Goal: Transaction & Acquisition: Book appointment/travel/reservation

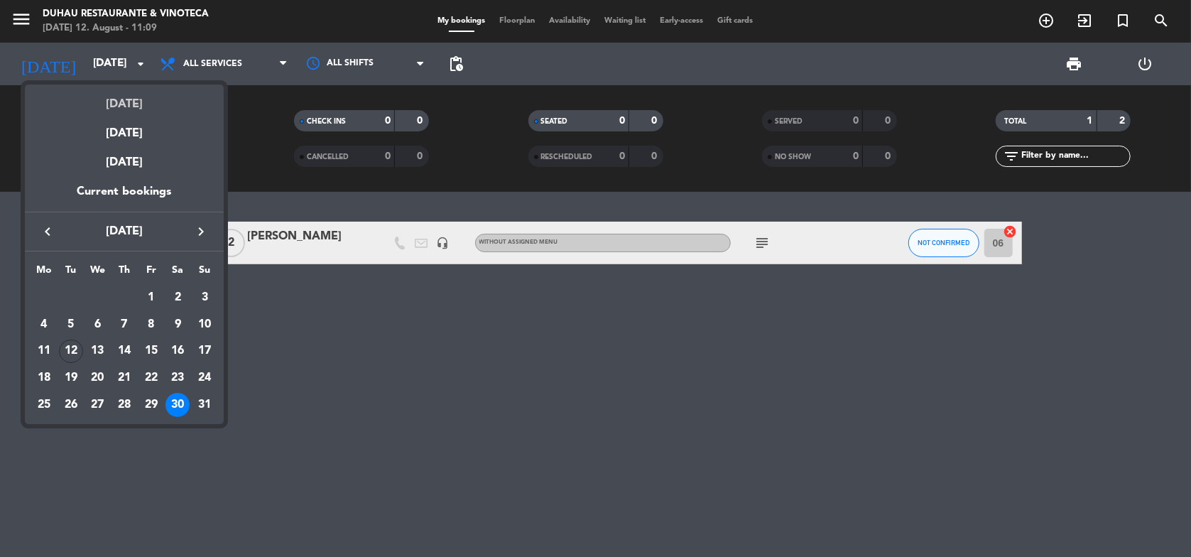
click at [119, 97] on div "[DATE]" at bounding box center [124, 99] width 199 height 29
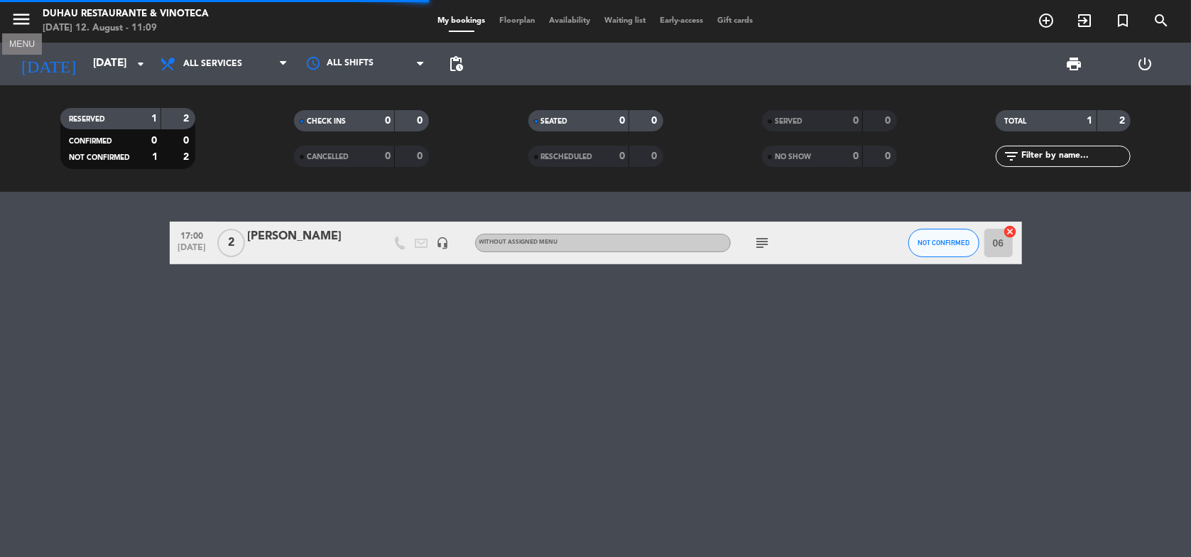
click at [25, 20] on icon "menu" at bounding box center [21, 19] width 21 height 21
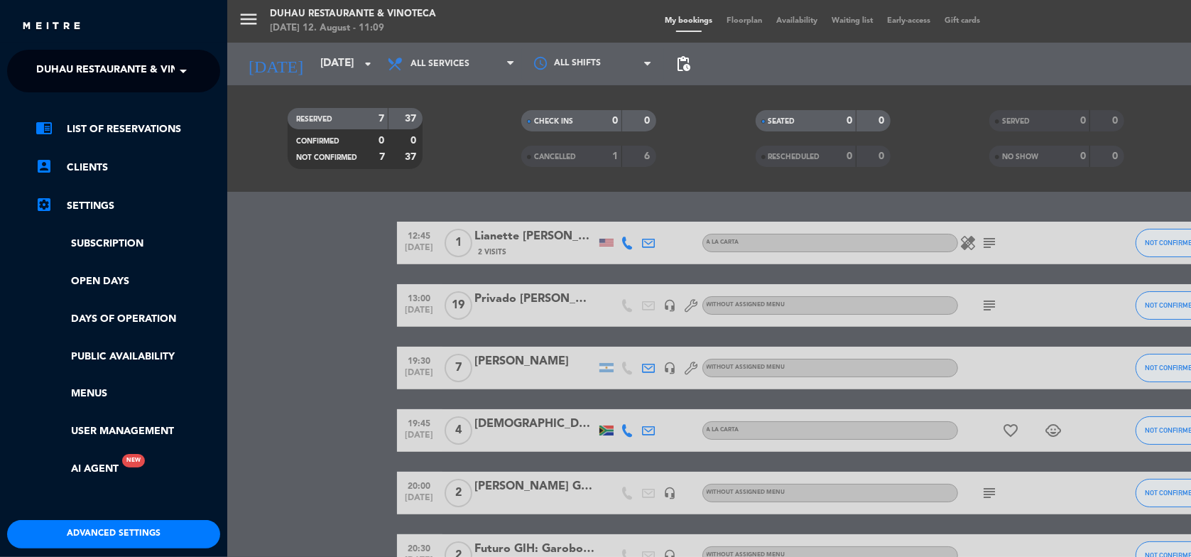
click at [176, 70] on span at bounding box center [187, 71] width 24 height 30
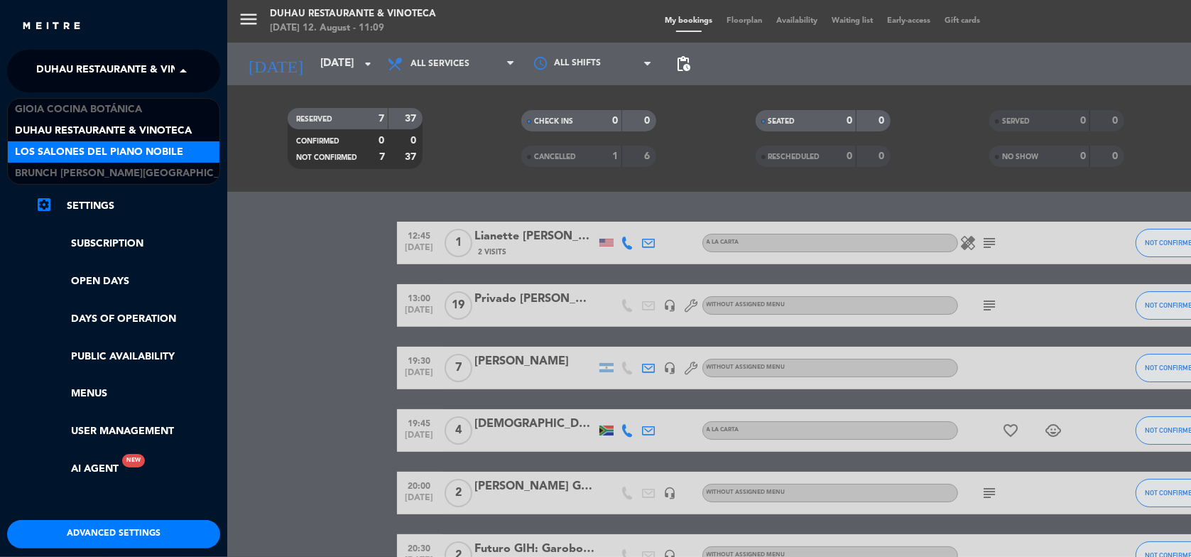
click at [168, 144] on span "Los Salones del Piano Nobile" at bounding box center [99, 152] width 168 height 16
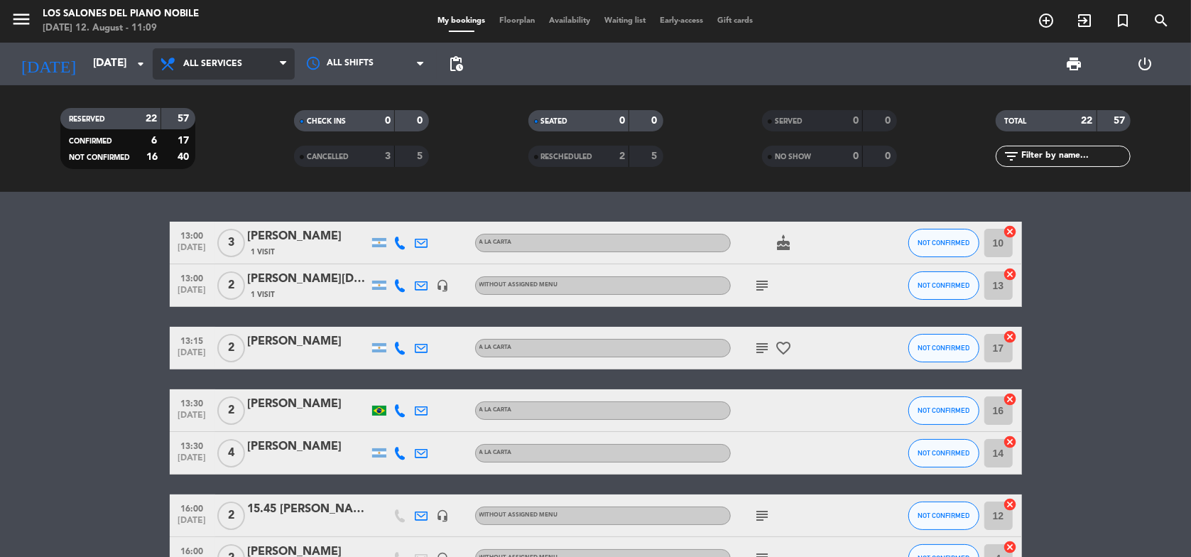
click at [241, 72] on span "All services" at bounding box center [224, 63] width 142 height 31
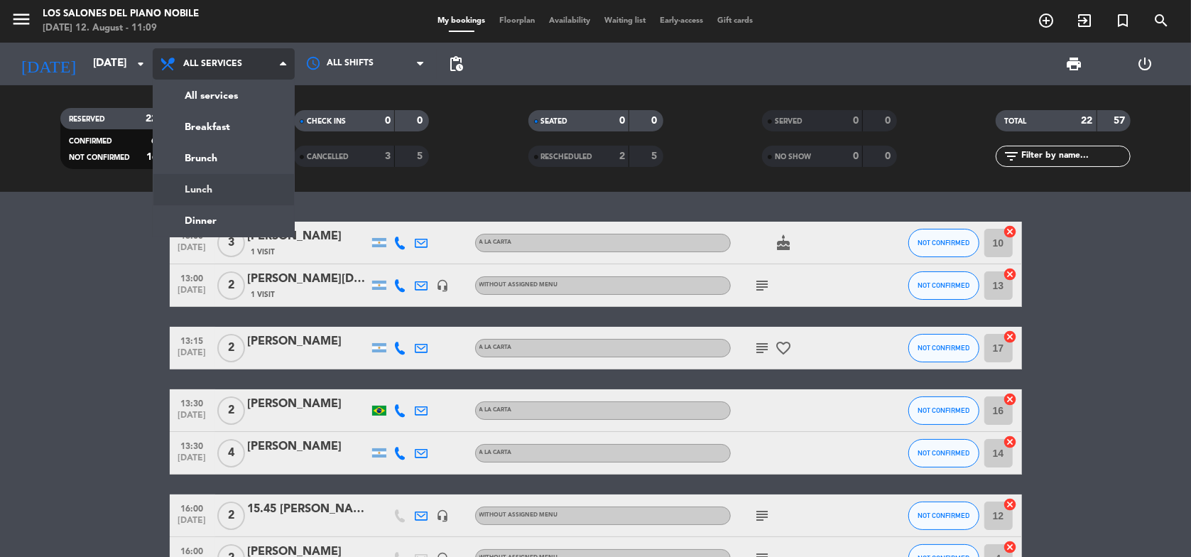
click at [205, 185] on div "menu Los Salones del Piano [PERSON_NAME] [DATE] 12. August - 11:09 My bookings …" at bounding box center [595, 96] width 1191 height 192
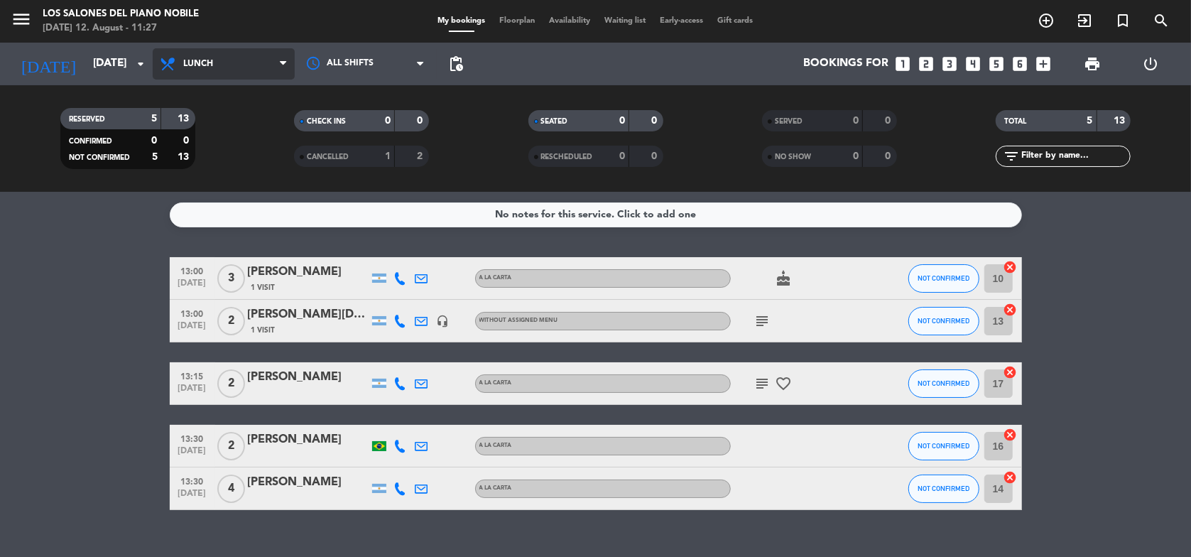
click at [233, 65] on span "Lunch" at bounding box center [224, 63] width 142 height 31
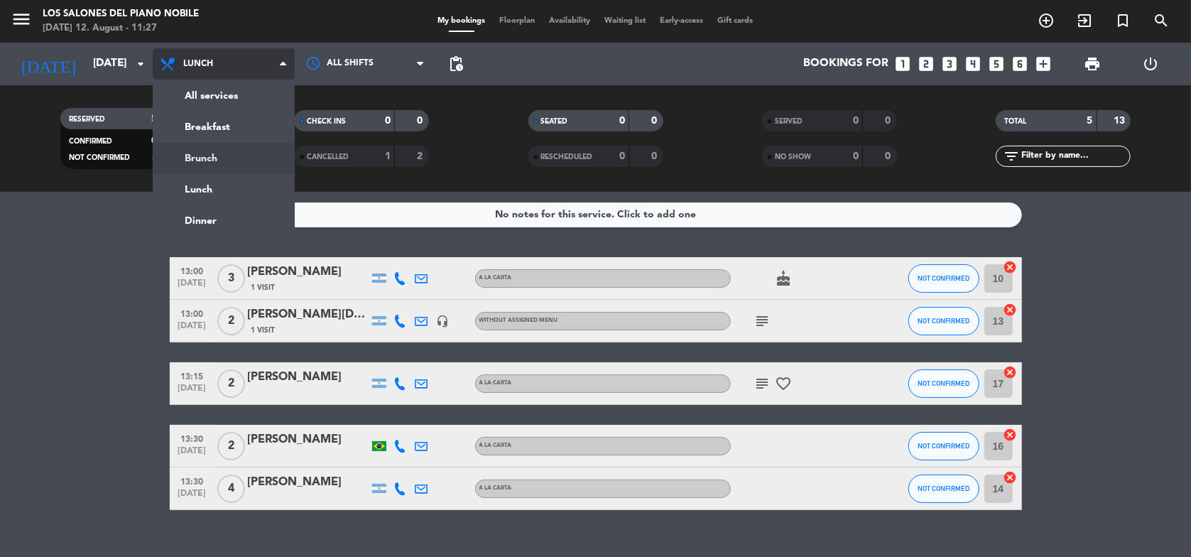
click at [216, 159] on div "menu Los Salones del Piano [PERSON_NAME] [DATE] 12. August - 11:27 My bookings …" at bounding box center [595, 96] width 1191 height 192
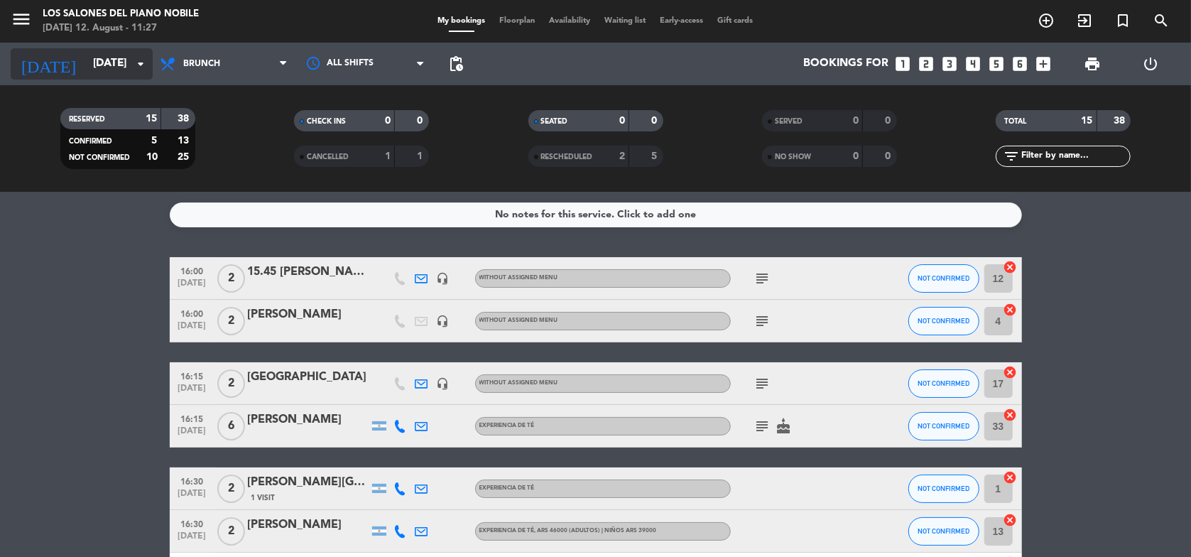
click at [108, 65] on input "[DATE]" at bounding box center [157, 63] width 143 height 27
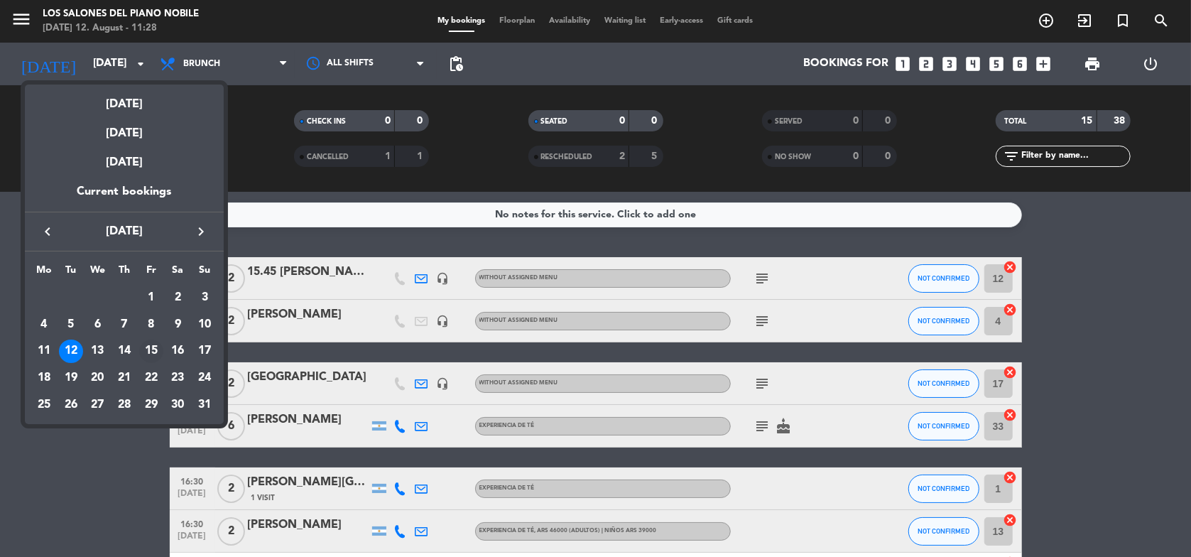
click at [146, 353] on div "15" at bounding box center [151, 351] width 24 height 24
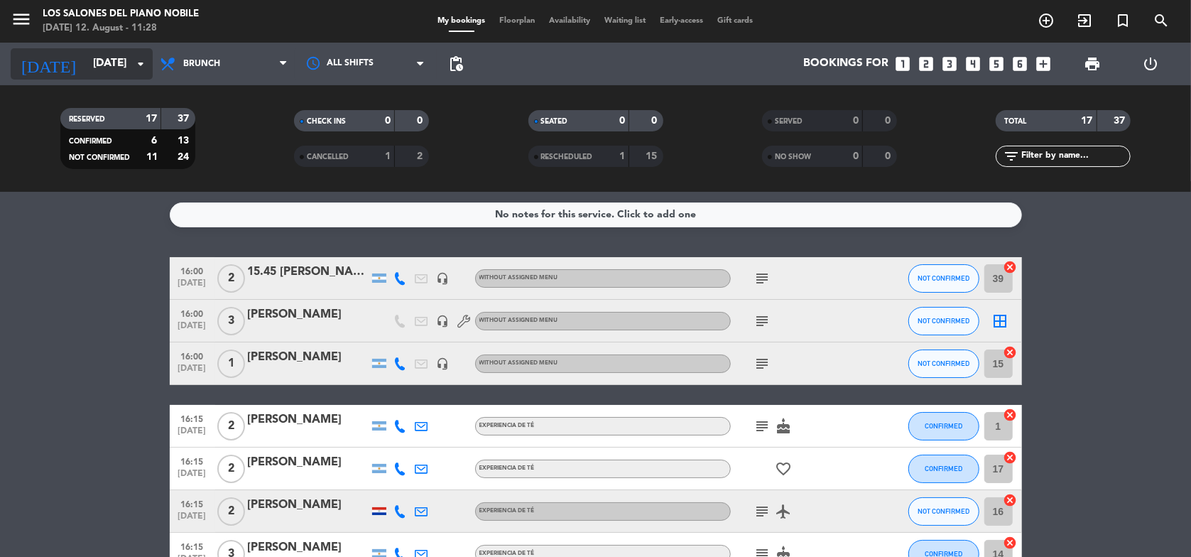
click at [116, 65] on input "[DATE]" at bounding box center [157, 63] width 143 height 27
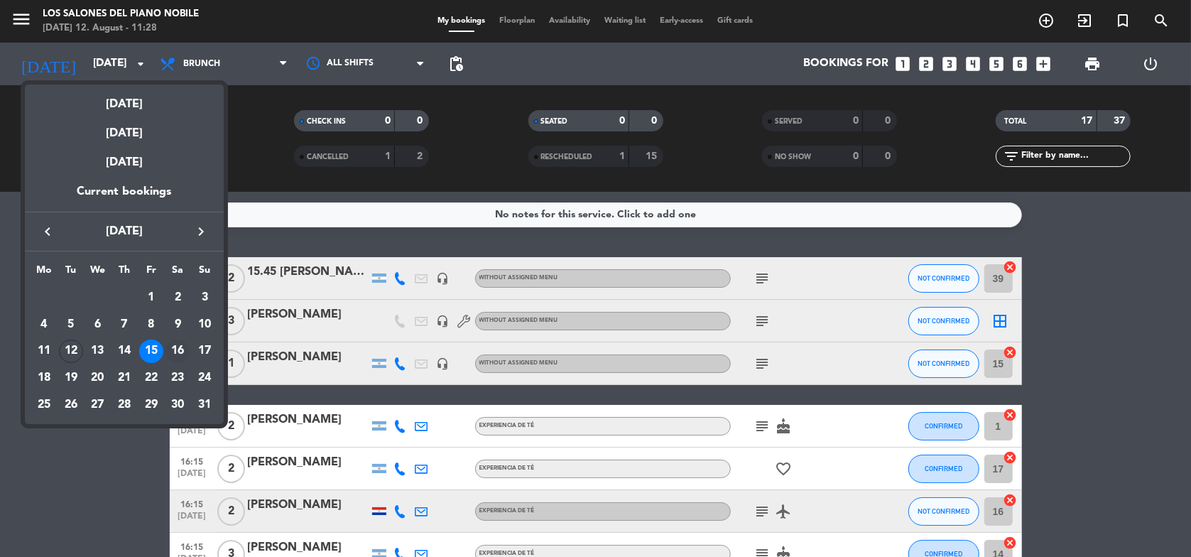
click at [173, 350] on div "16" at bounding box center [177, 351] width 24 height 24
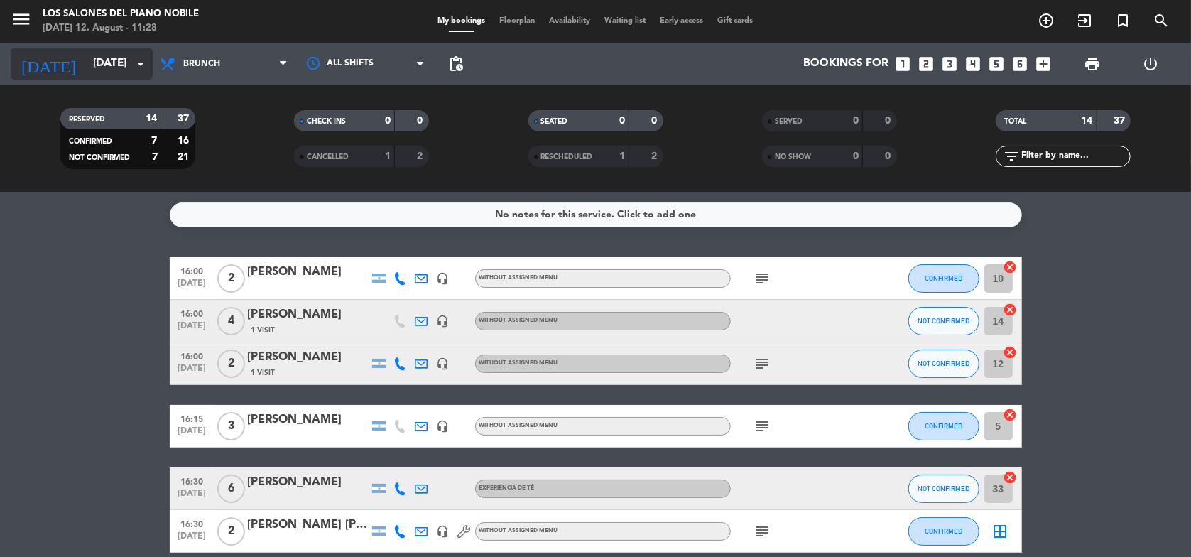
click at [129, 60] on input "[DATE]" at bounding box center [157, 63] width 143 height 27
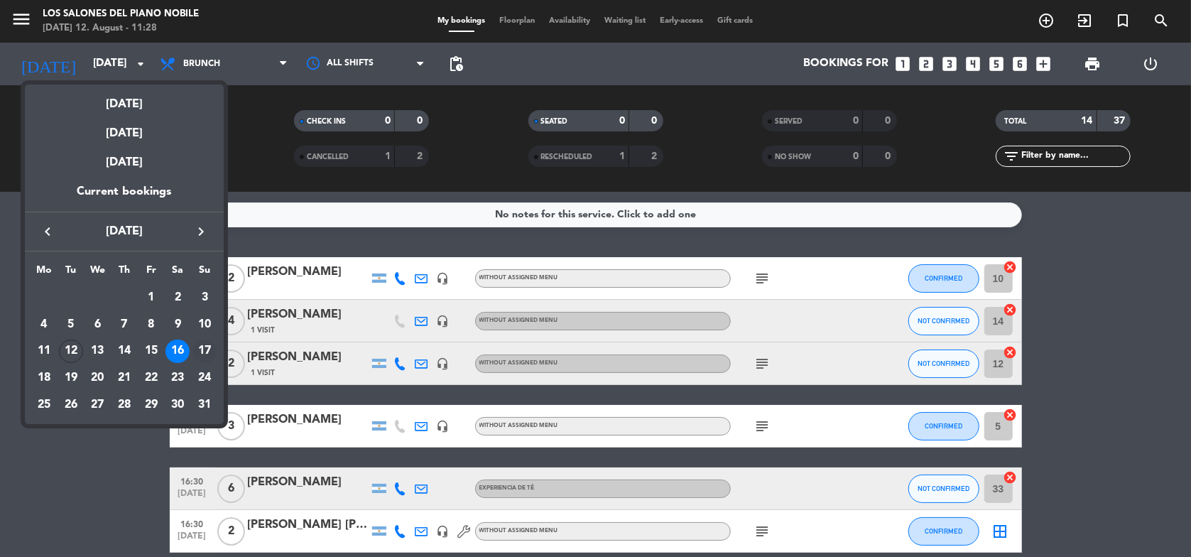
click at [205, 346] on div "17" at bounding box center [204, 351] width 24 height 24
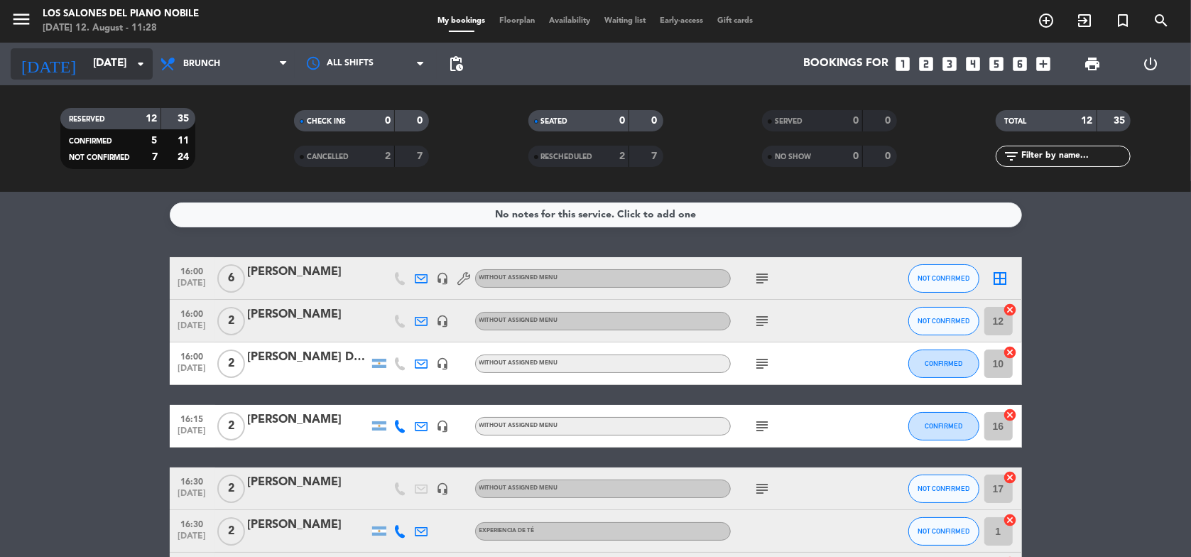
click at [117, 62] on input "[DATE]" at bounding box center [157, 63] width 143 height 27
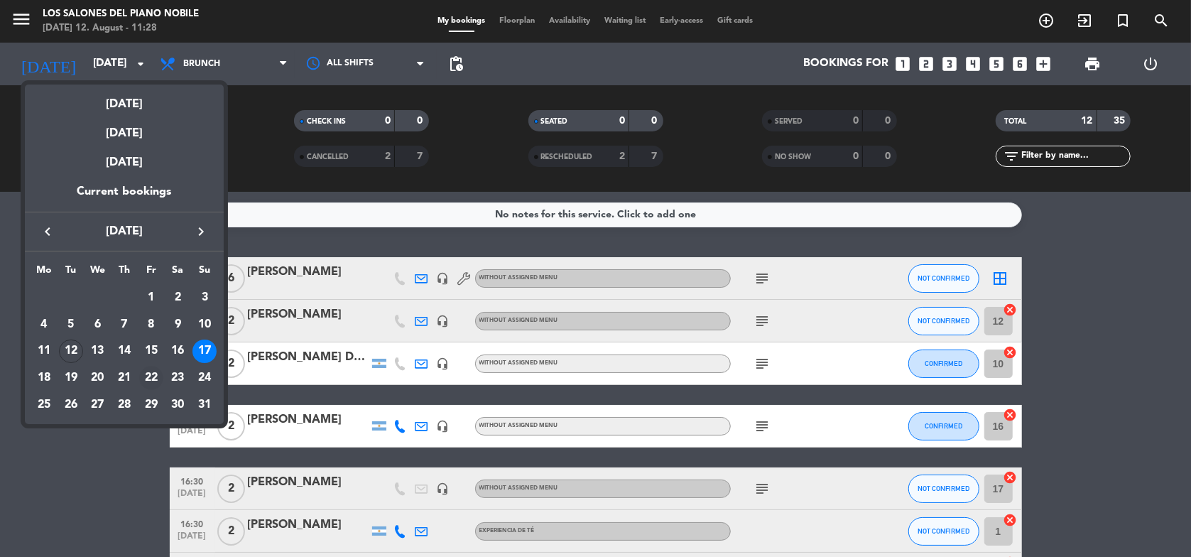
click at [153, 374] on div "22" at bounding box center [151, 378] width 24 height 24
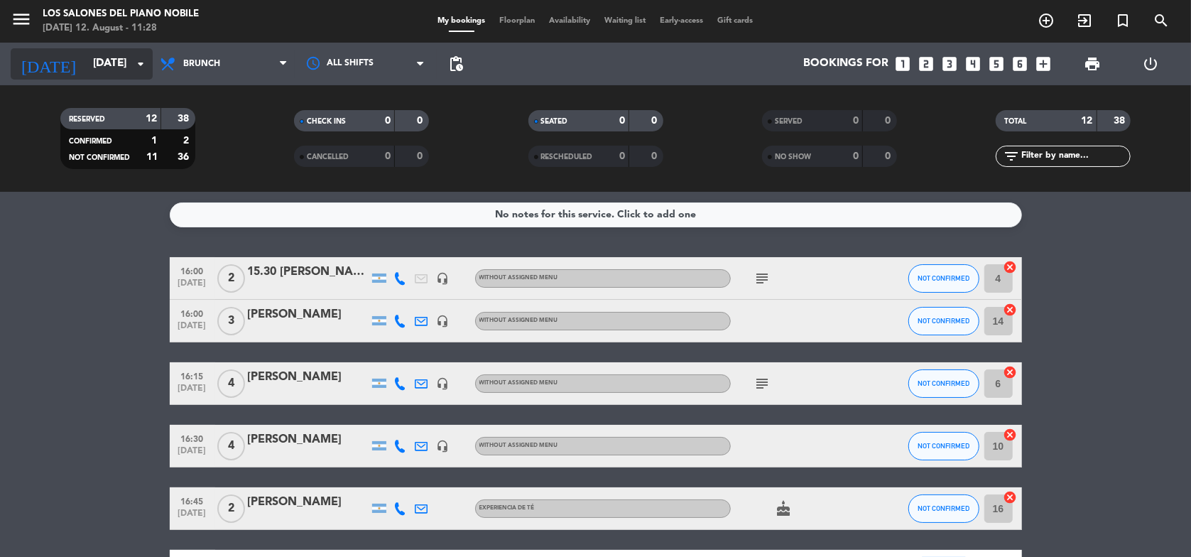
click at [108, 72] on input "[DATE]" at bounding box center [157, 63] width 143 height 27
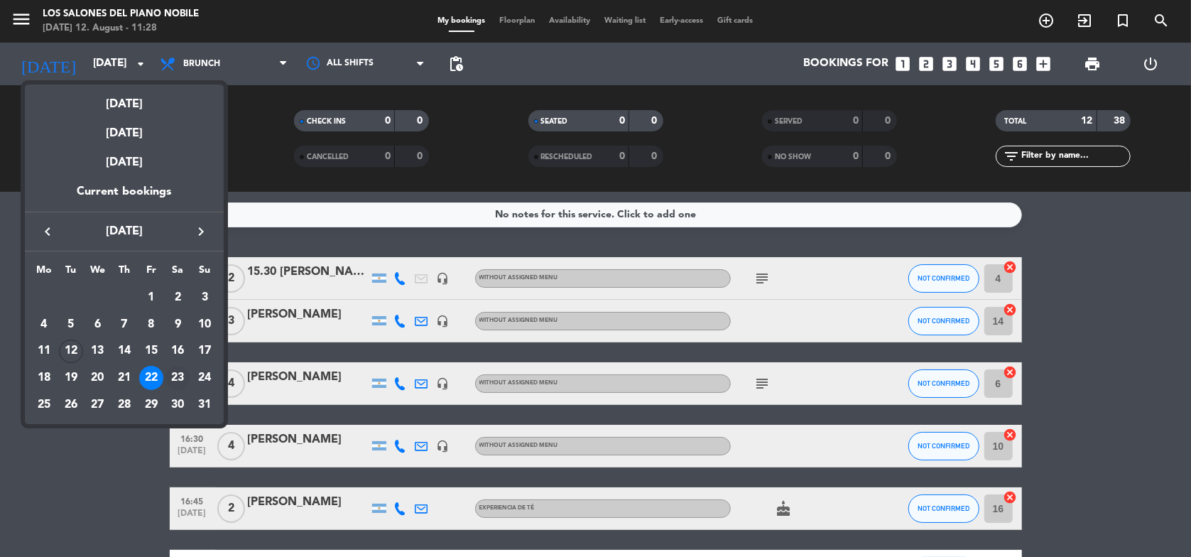
click at [175, 375] on div "23" at bounding box center [177, 378] width 24 height 24
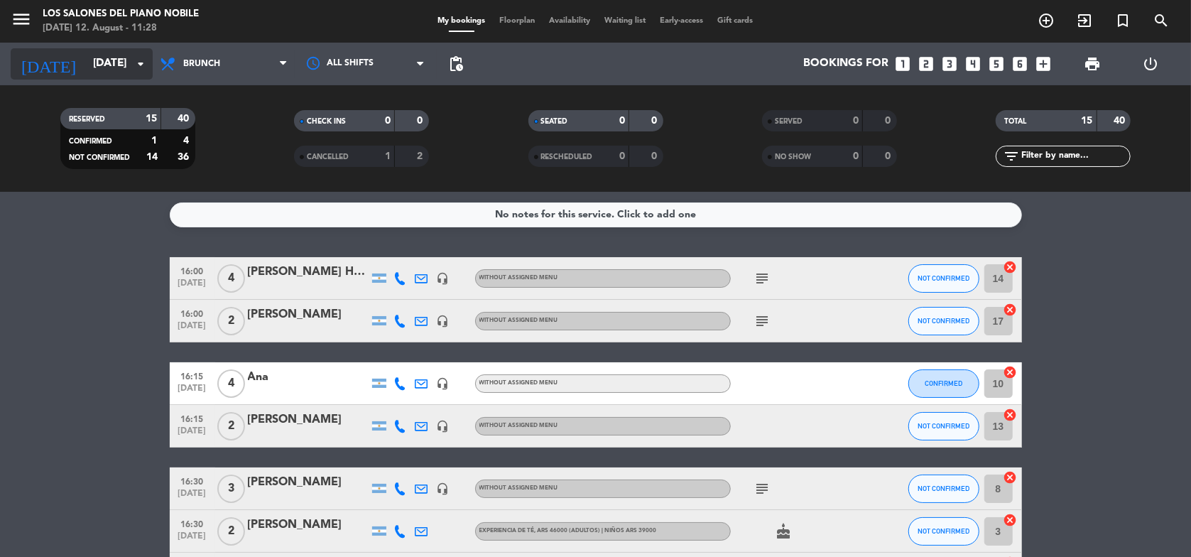
click at [114, 62] on input "[DATE]" at bounding box center [157, 63] width 143 height 27
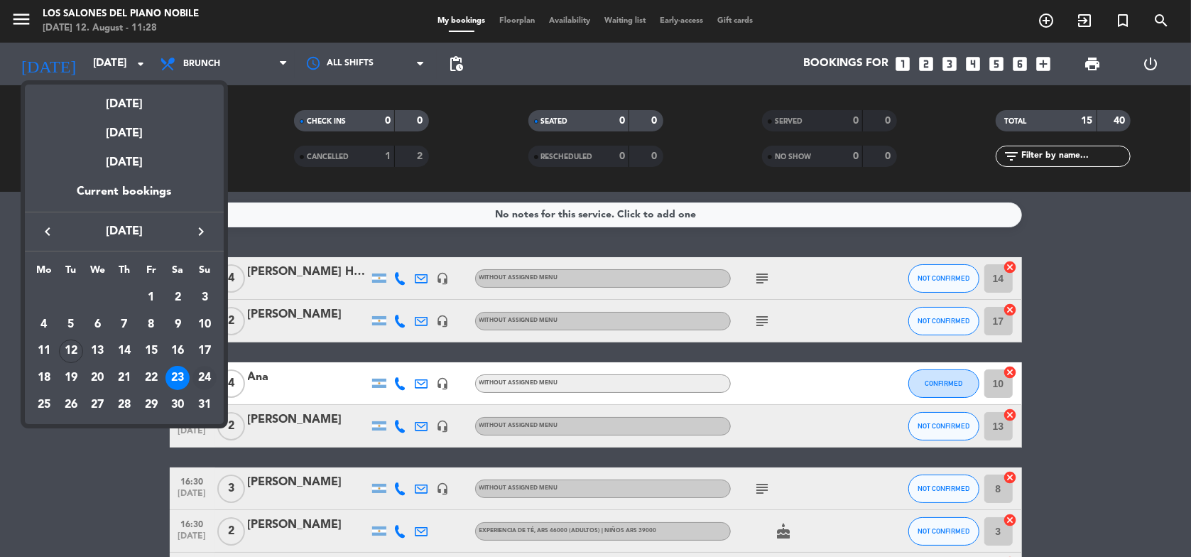
click at [203, 375] on div "24" at bounding box center [204, 378] width 24 height 24
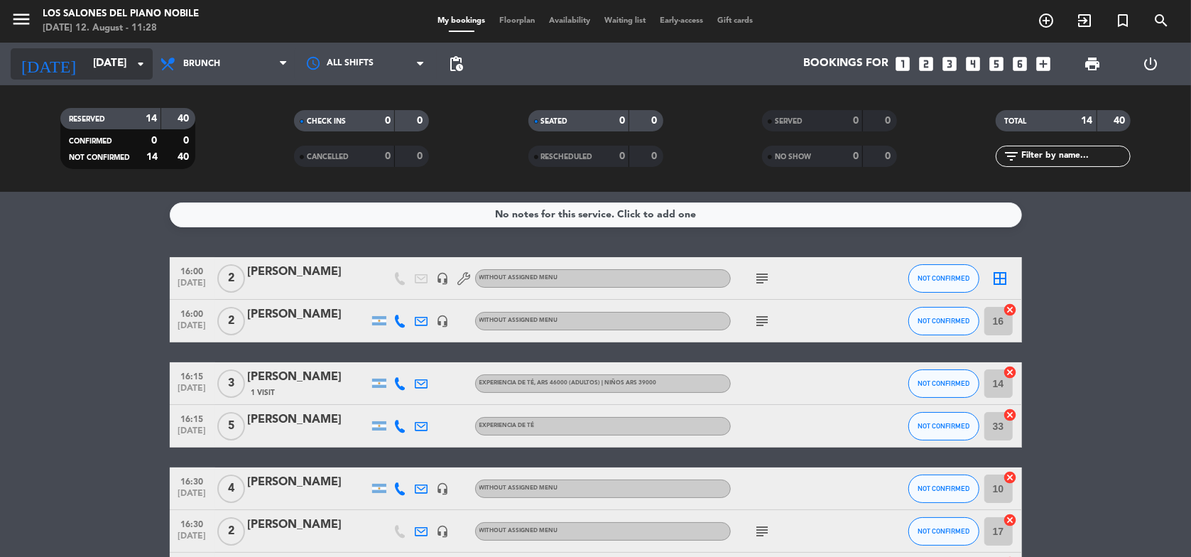
click at [119, 60] on input "[DATE]" at bounding box center [157, 63] width 143 height 27
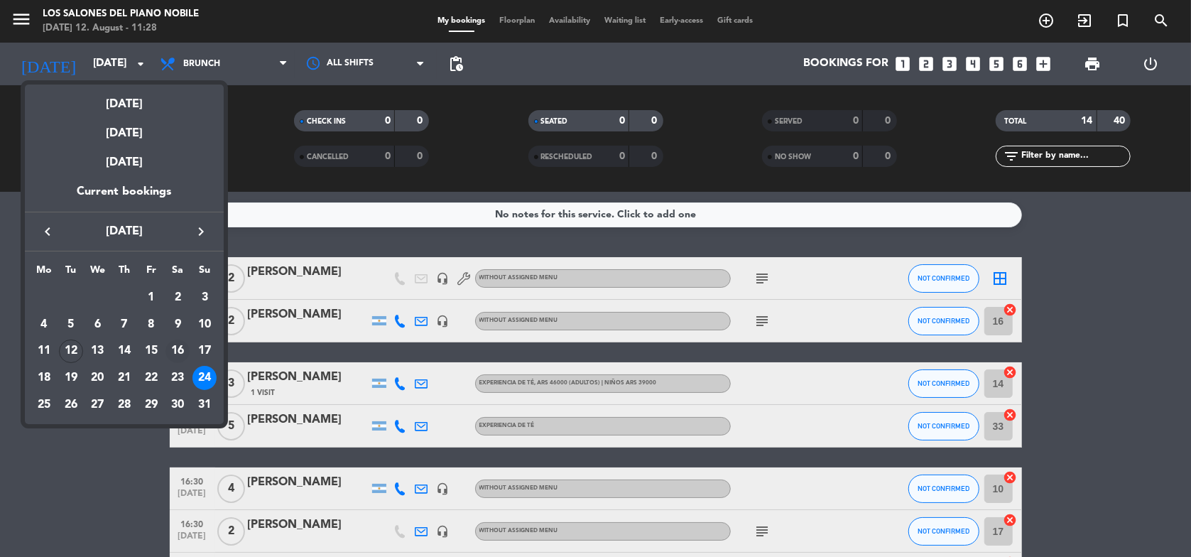
click at [180, 350] on div "16" at bounding box center [177, 351] width 24 height 24
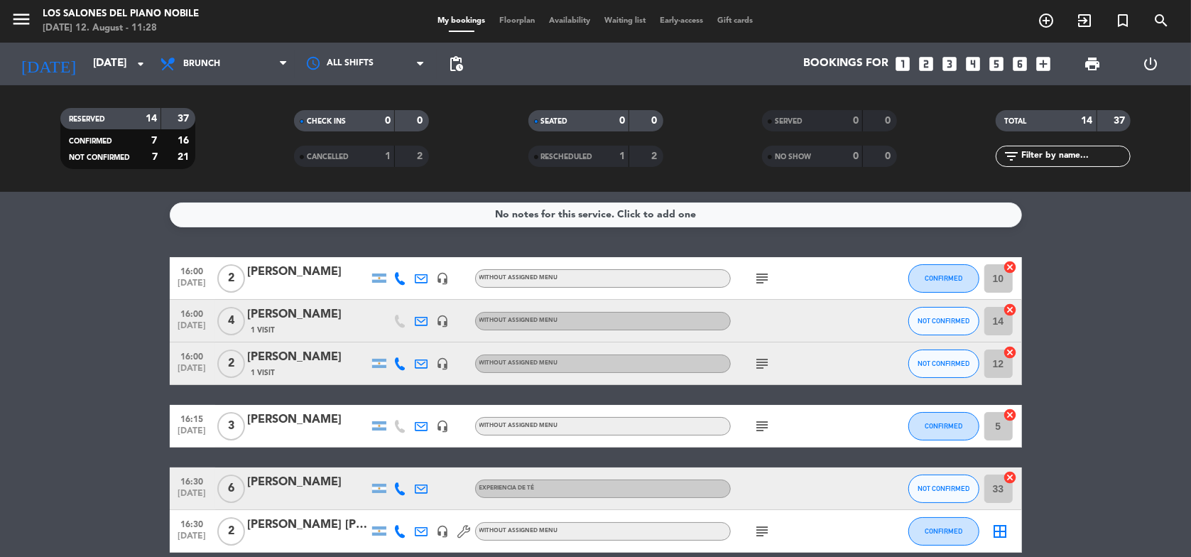
click at [443, 364] on icon "headset_mic" at bounding box center [443, 363] width 13 height 13
click at [443, 366] on icon "headset_mic" at bounding box center [443, 363] width 13 height 13
click at [441, 274] on icon "headset_mic" at bounding box center [443, 278] width 13 height 13
click at [442, 317] on icon "headset_mic" at bounding box center [443, 321] width 13 height 13
click at [442, 361] on icon "headset_mic" at bounding box center [443, 363] width 13 height 13
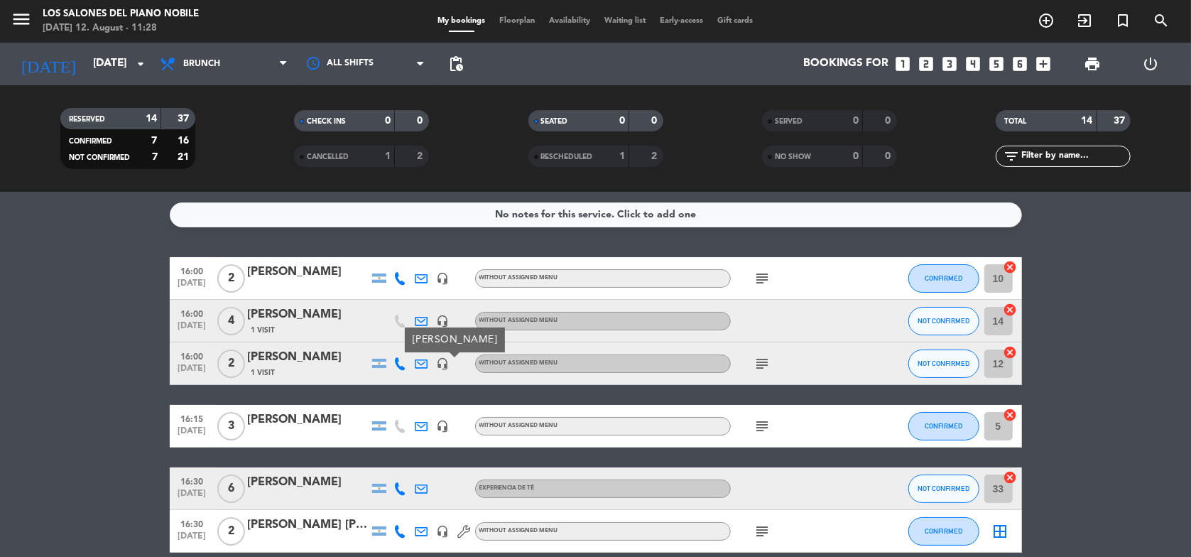
click at [441, 425] on icon "headset_mic" at bounding box center [443, 426] width 13 height 13
click at [761, 422] on icon "subject" at bounding box center [762, 426] width 17 height 17
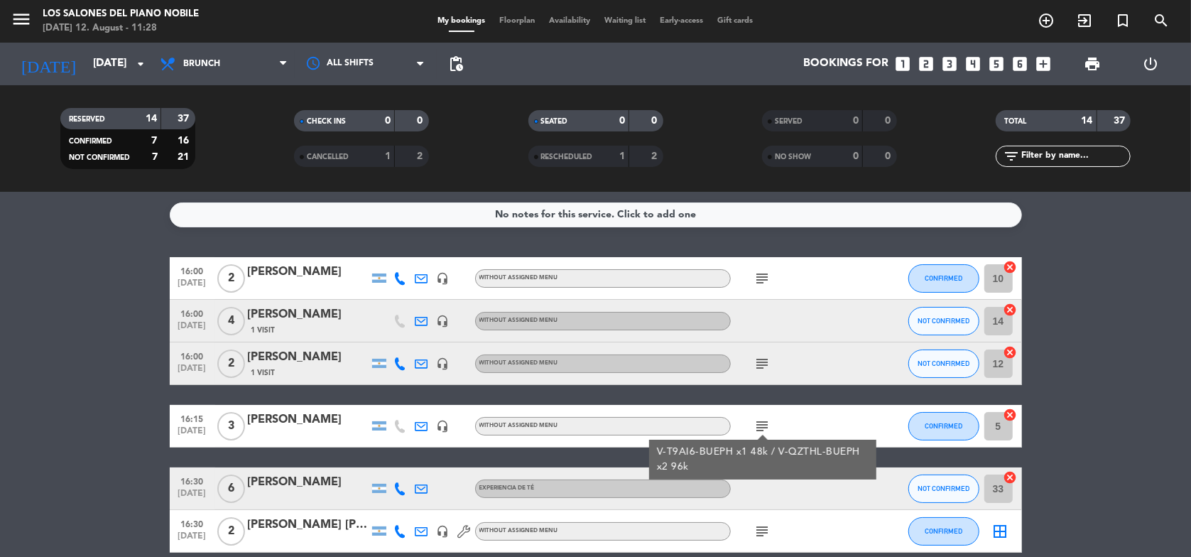
click at [761, 422] on icon "subject" at bounding box center [762, 426] width 17 height 17
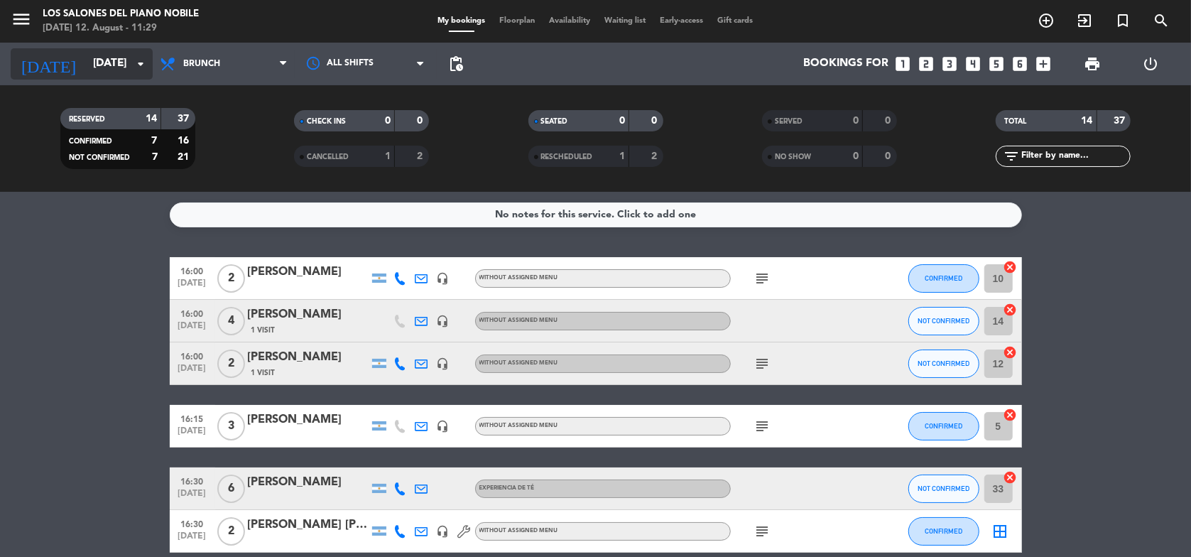
click at [127, 76] on input "[DATE]" at bounding box center [157, 63] width 143 height 27
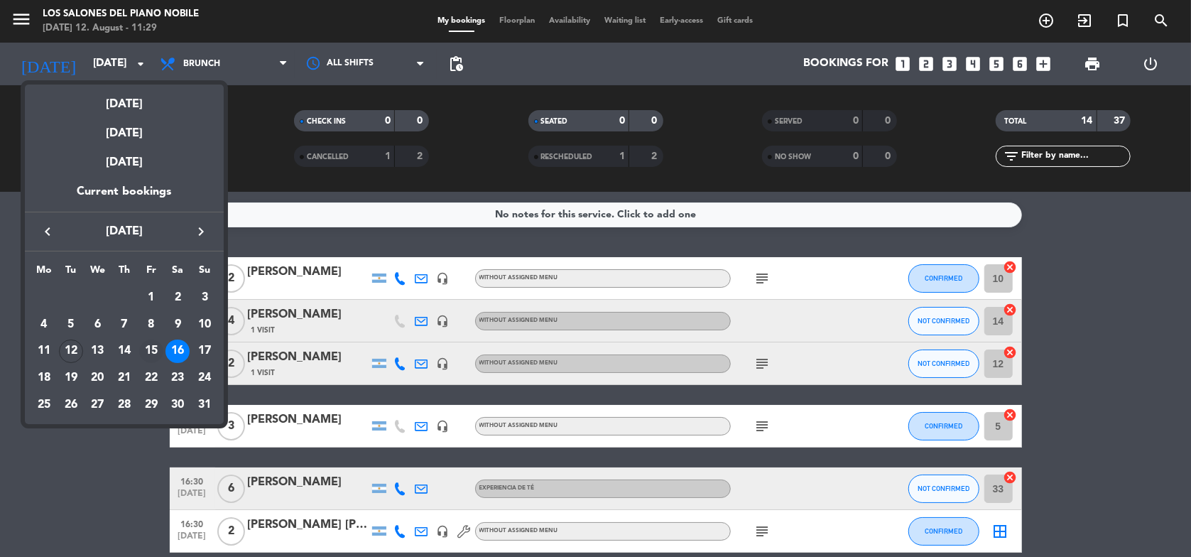
click at [153, 349] on div "15" at bounding box center [151, 351] width 24 height 24
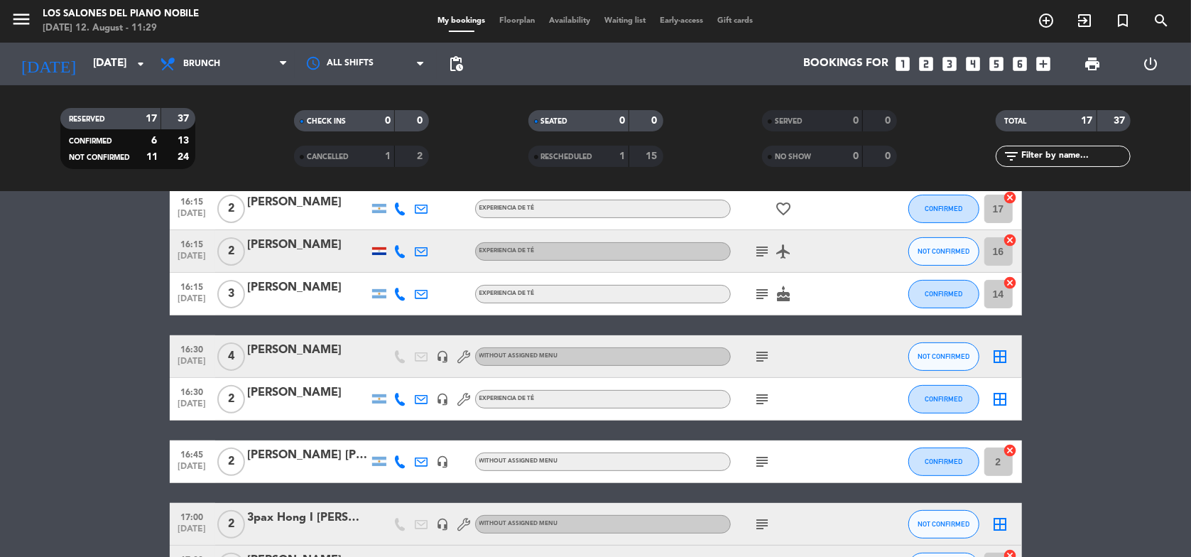
scroll to position [259, 0]
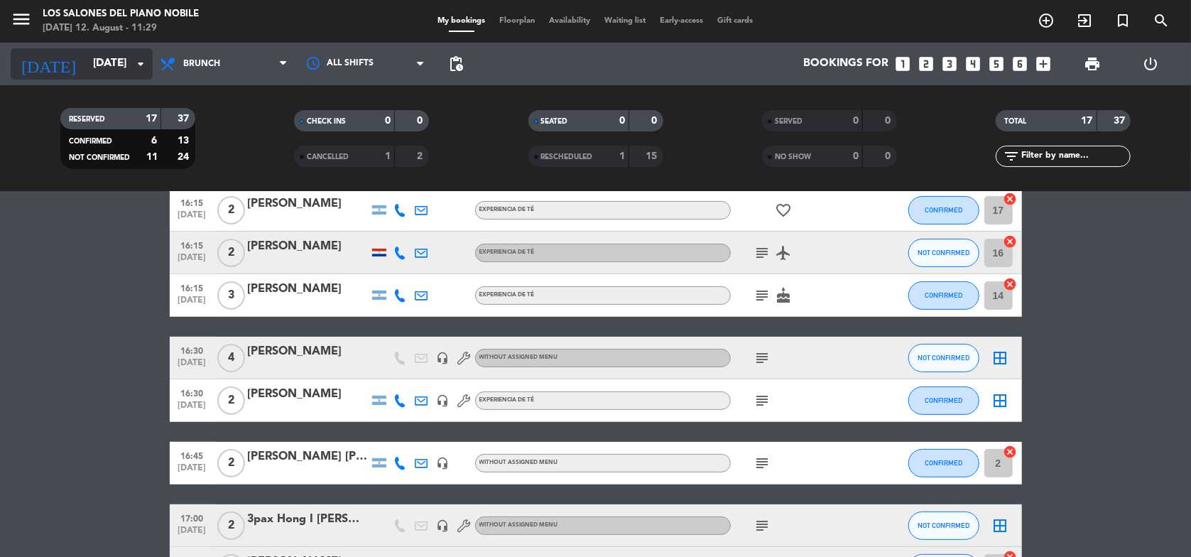
click at [119, 67] on input "[DATE]" at bounding box center [157, 63] width 143 height 27
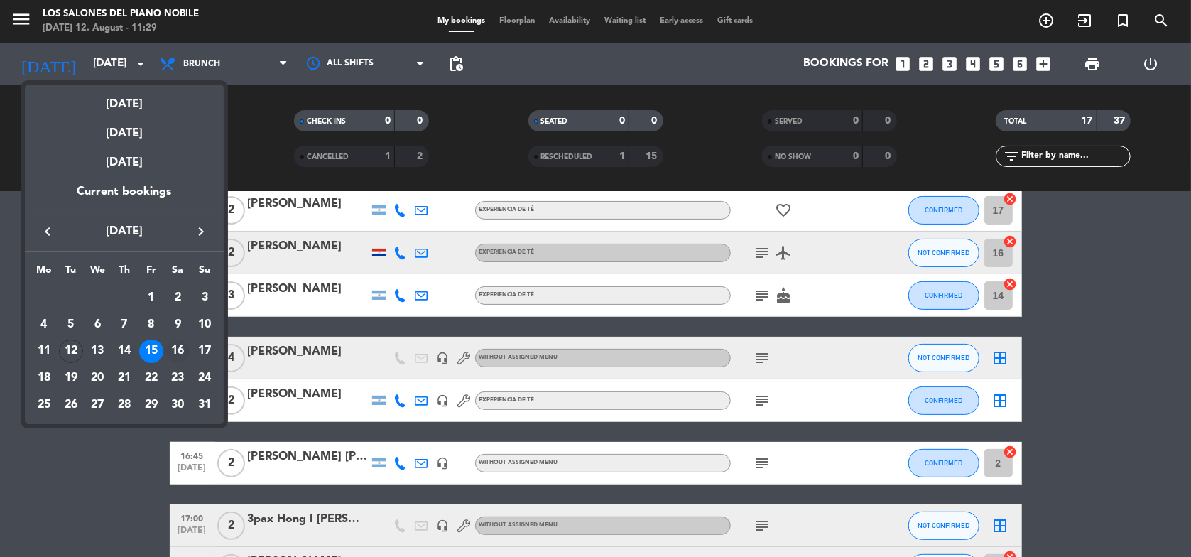
click at [181, 349] on div "16" at bounding box center [177, 351] width 24 height 24
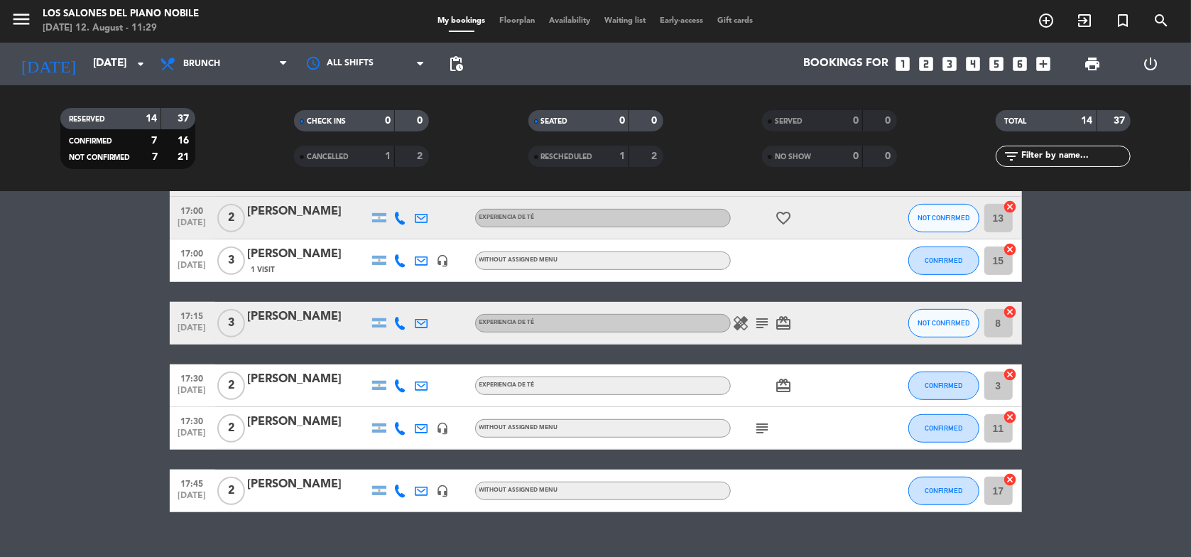
scroll to position [474, 0]
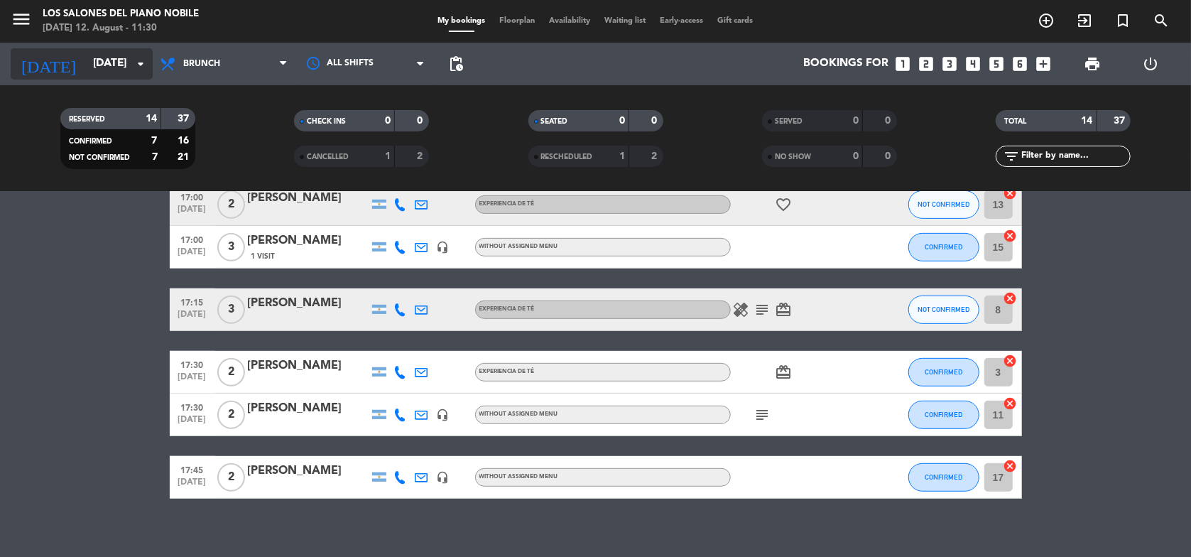
click at [118, 69] on input "[DATE]" at bounding box center [157, 63] width 143 height 27
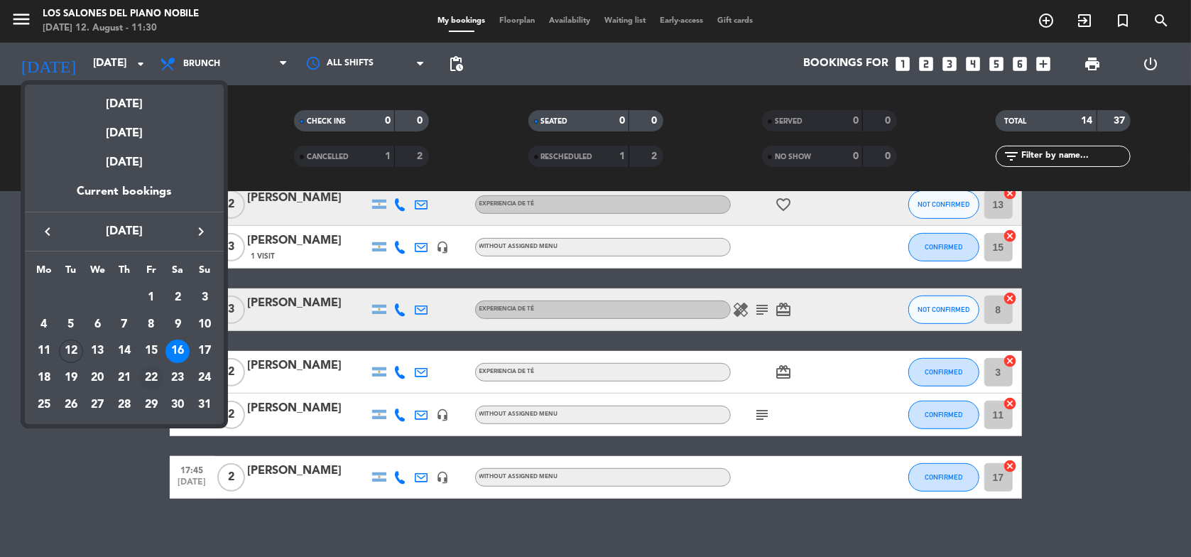
click at [156, 372] on div "22" at bounding box center [151, 378] width 24 height 24
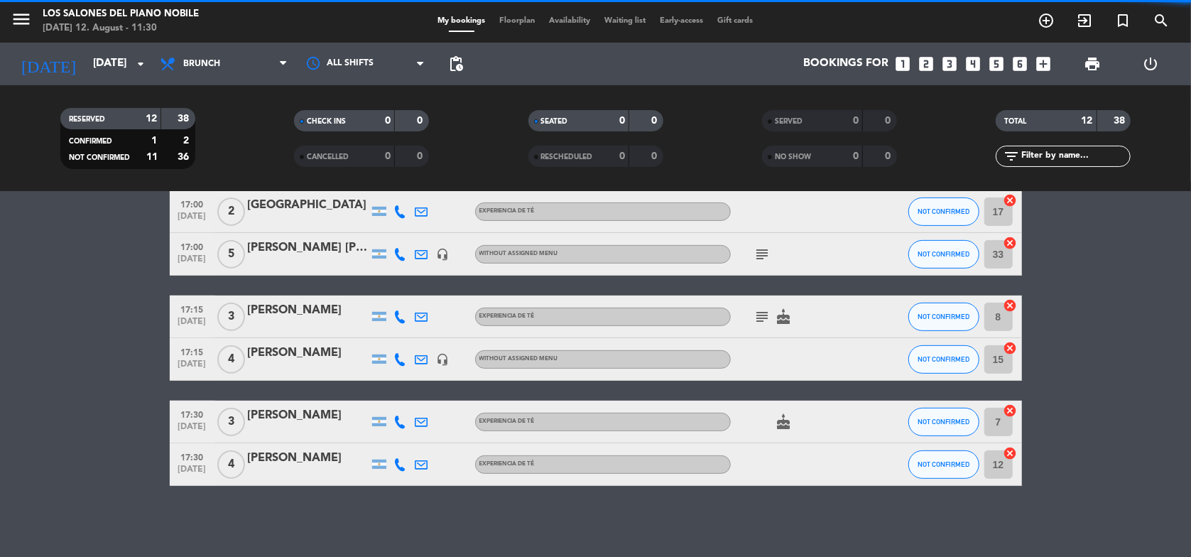
scroll to position [402, 0]
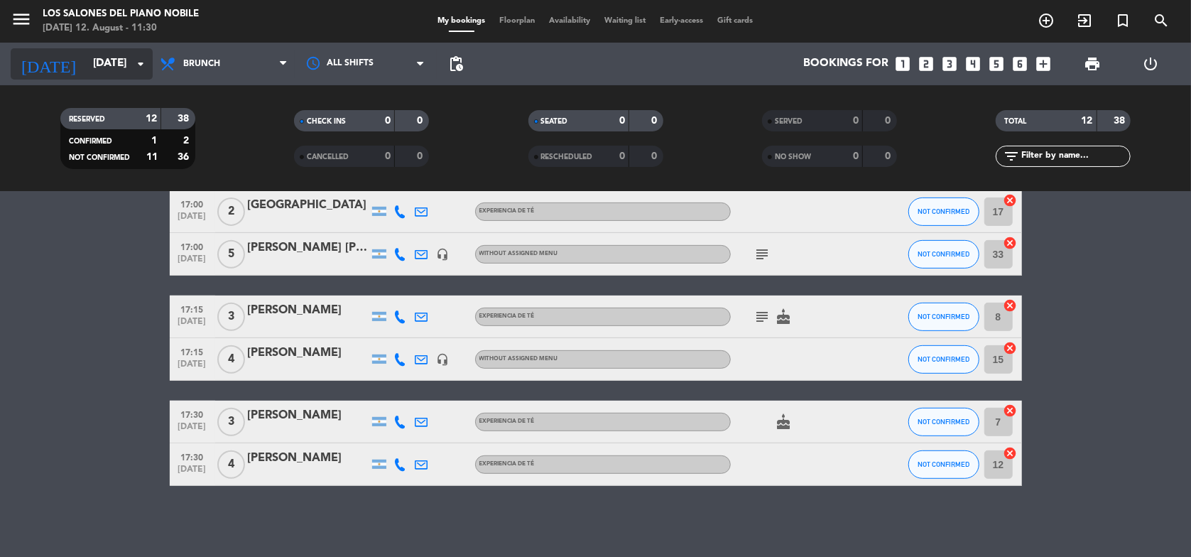
click at [131, 70] on input "[DATE]" at bounding box center [157, 63] width 143 height 27
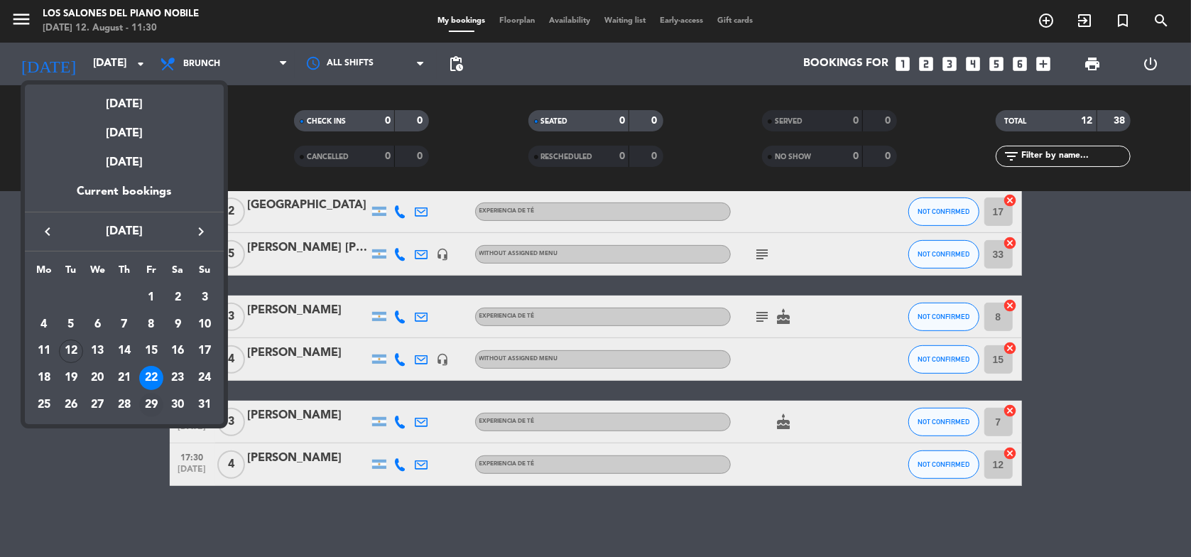
click at [153, 398] on div "29" at bounding box center [151, 405] width 24 height 24
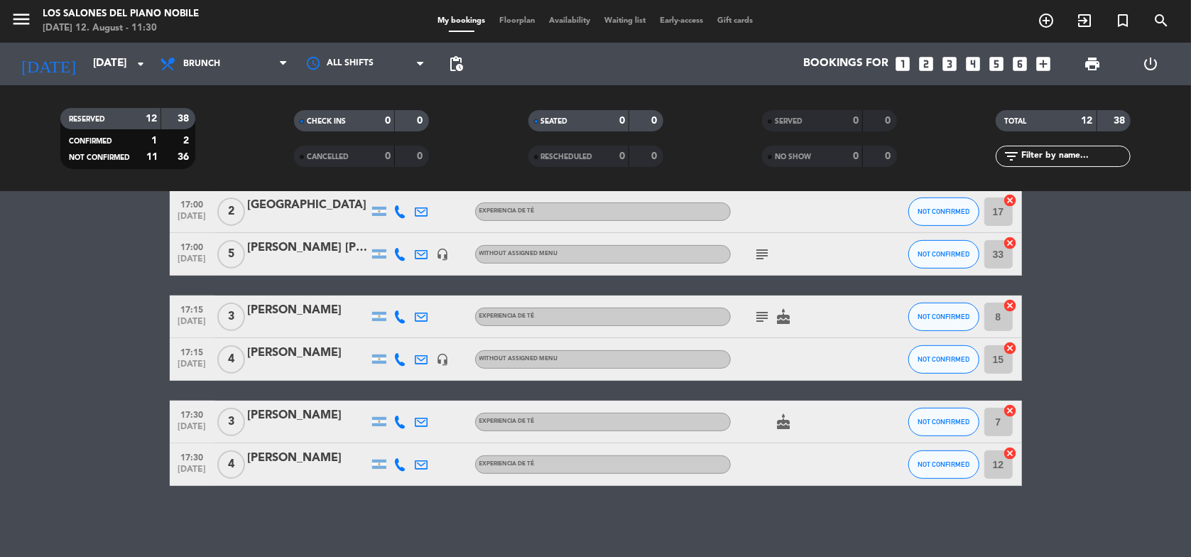
type input "[DATE]"
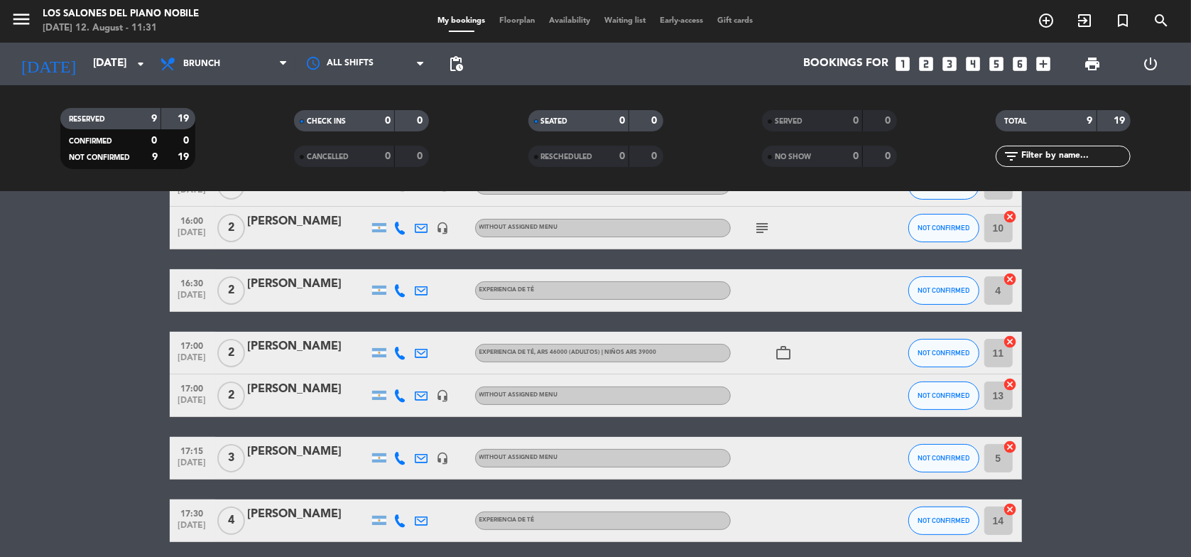
scroll to position [153, 0]
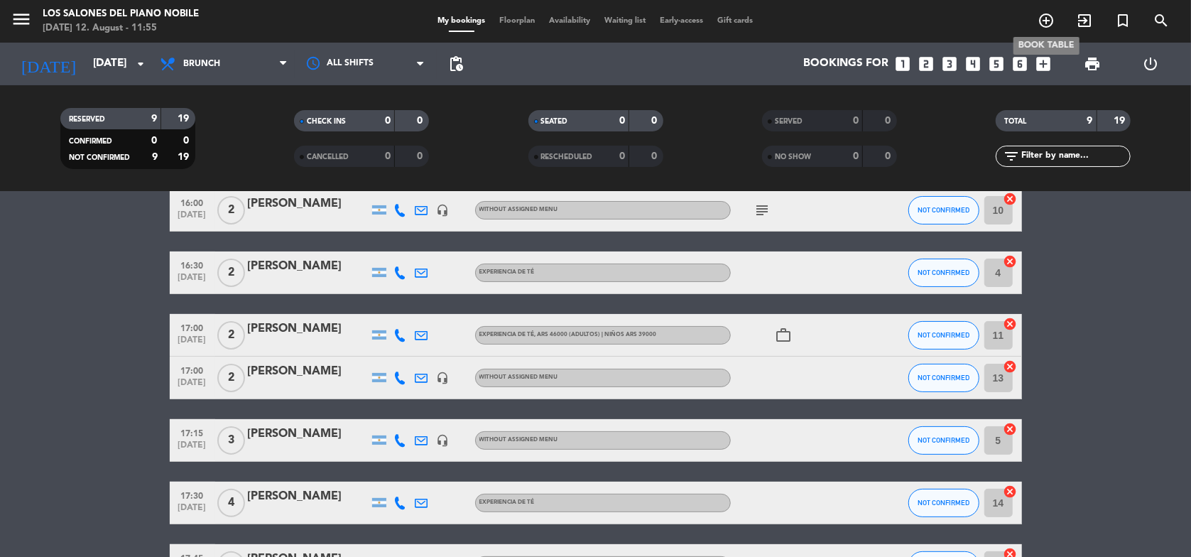
click at [1050, 18] on icon "add_circle_outline" at bounding box center [1046, 20] width 17 height 17
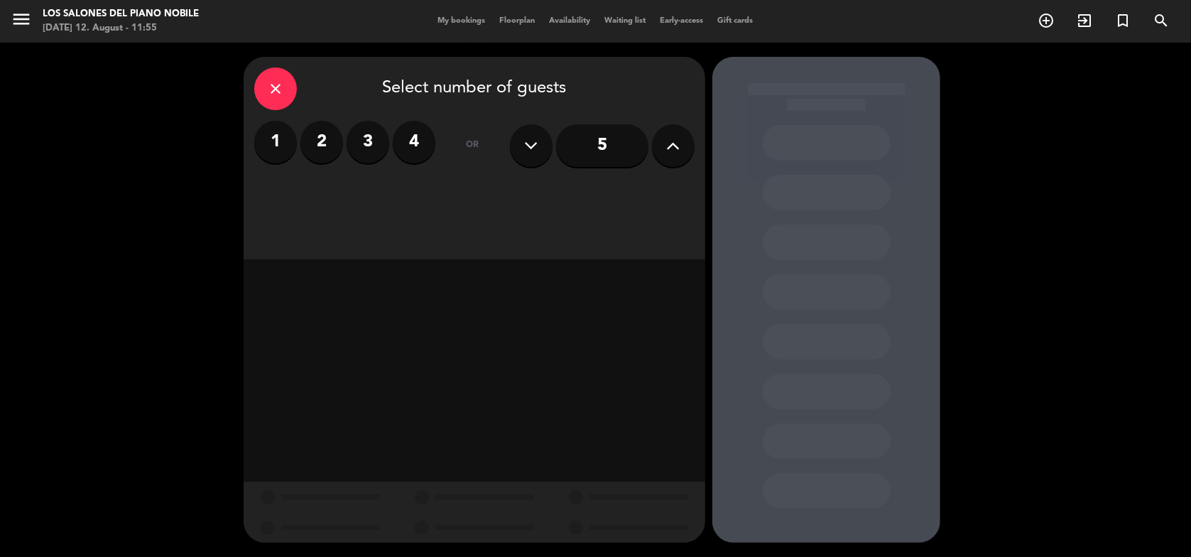
click at [320, 139] on label "2" at bounding box center [321, 142] width 43 height 43
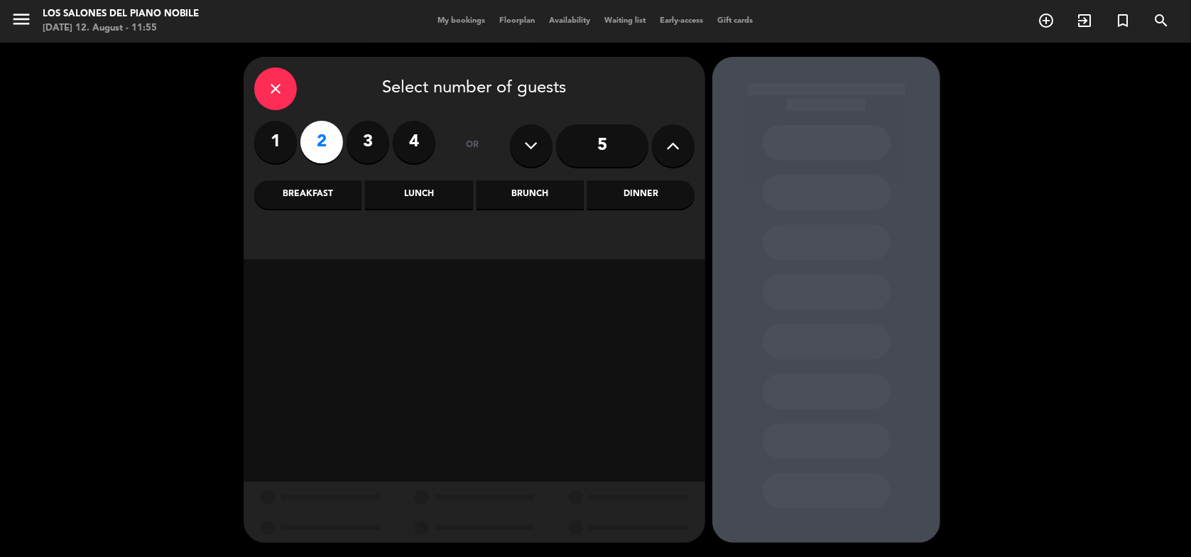
click at [529, 194] on div "Brunch" at bounding box center [530, 194] width 107 height 28
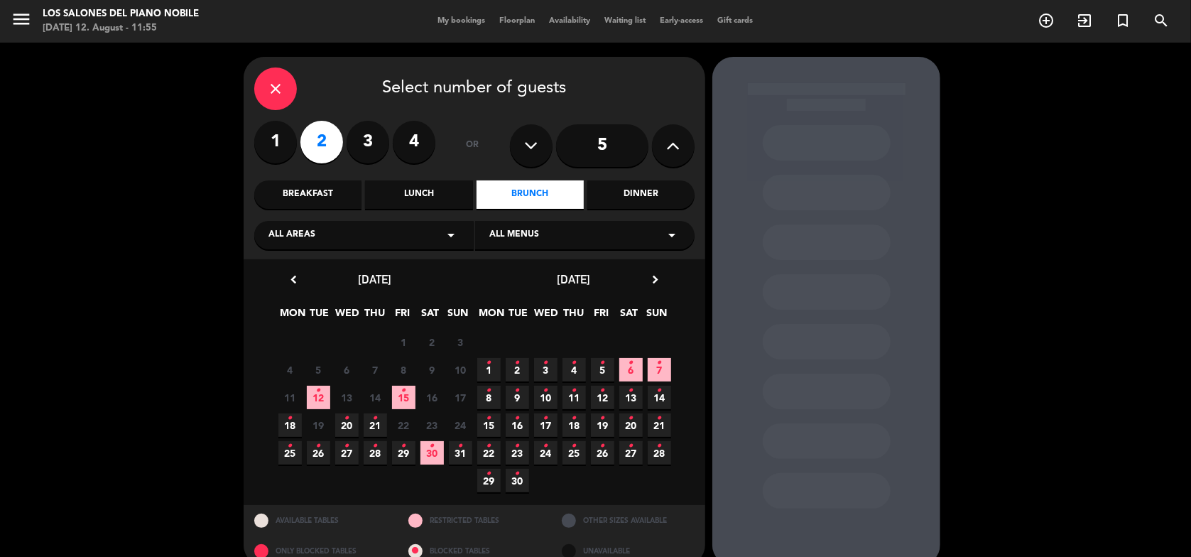
click at [405, 447] on icon "•" at bounding box center [403, 446] width 5 height 23
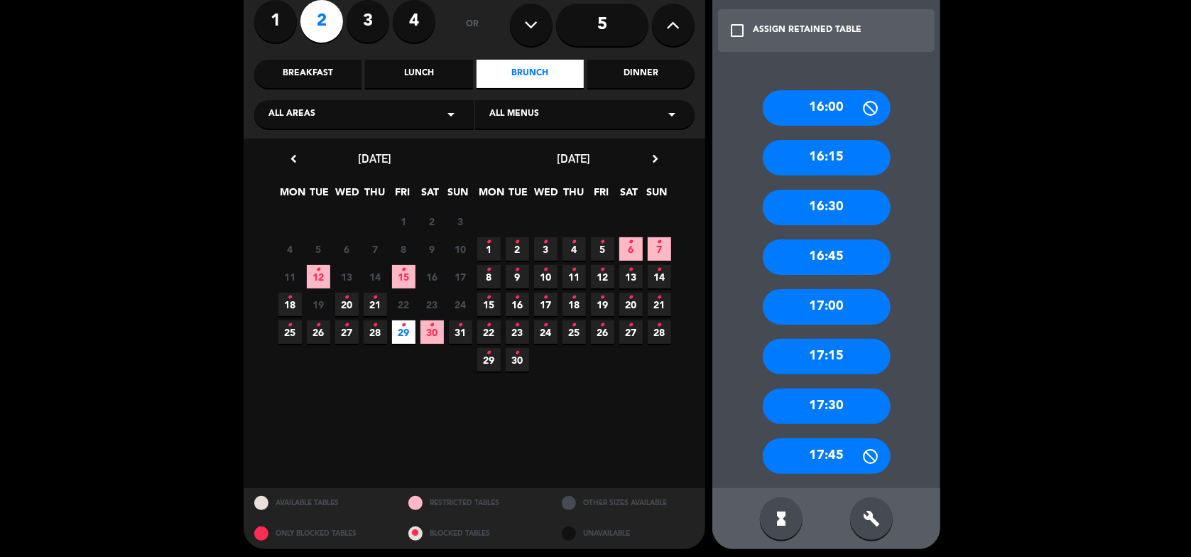
scroll to position [126, 0]
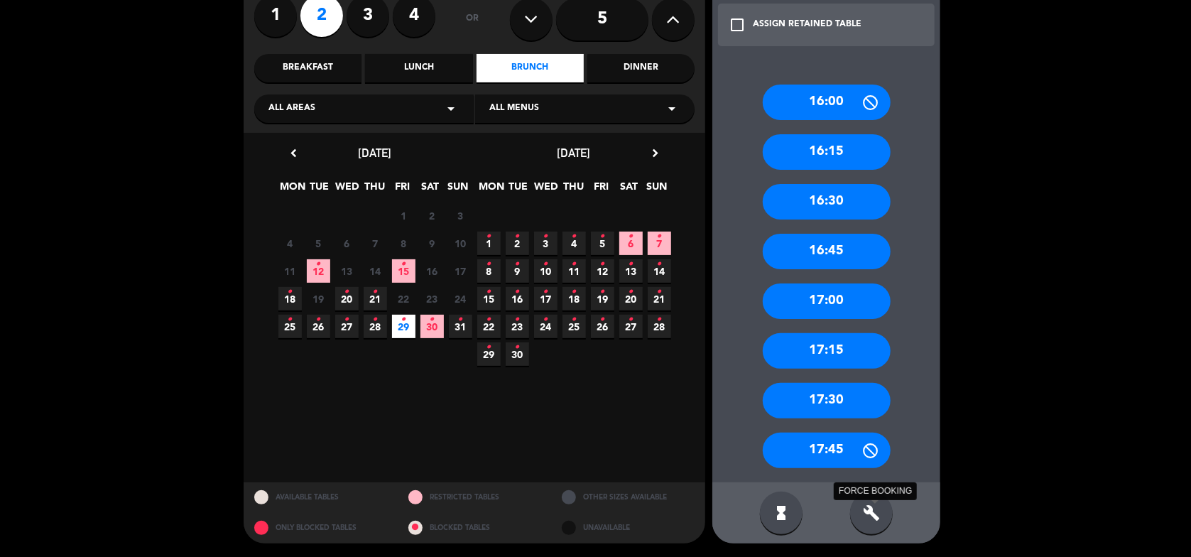
click at [875, 513] on icon "build" at bounding box center [871, 512] width 17 height 17
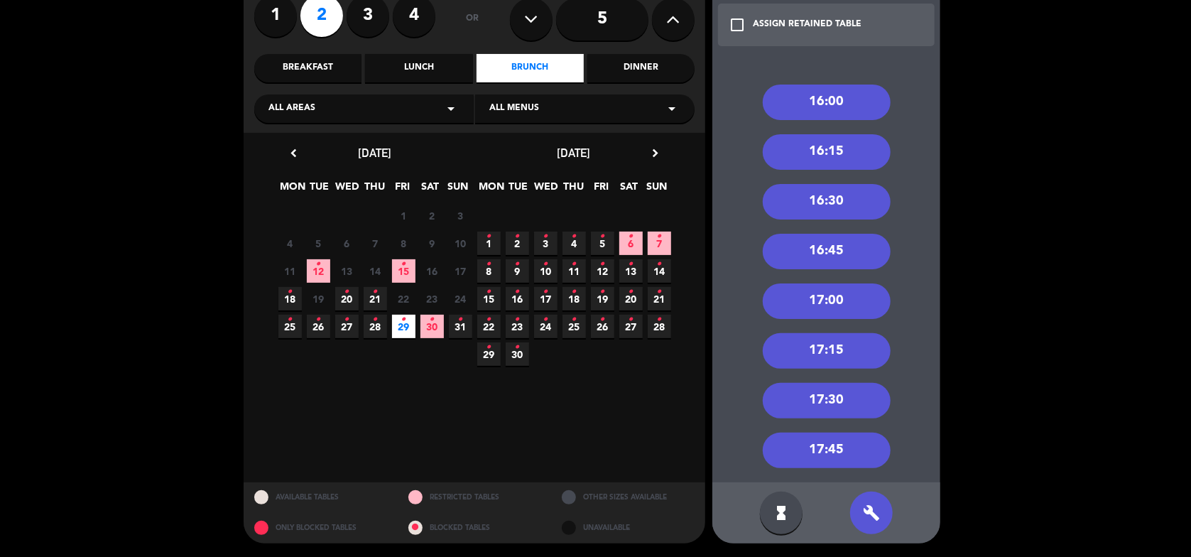
click at [813, 354] on div "17:15" at bounding box center [827, 351] width 128 height 36
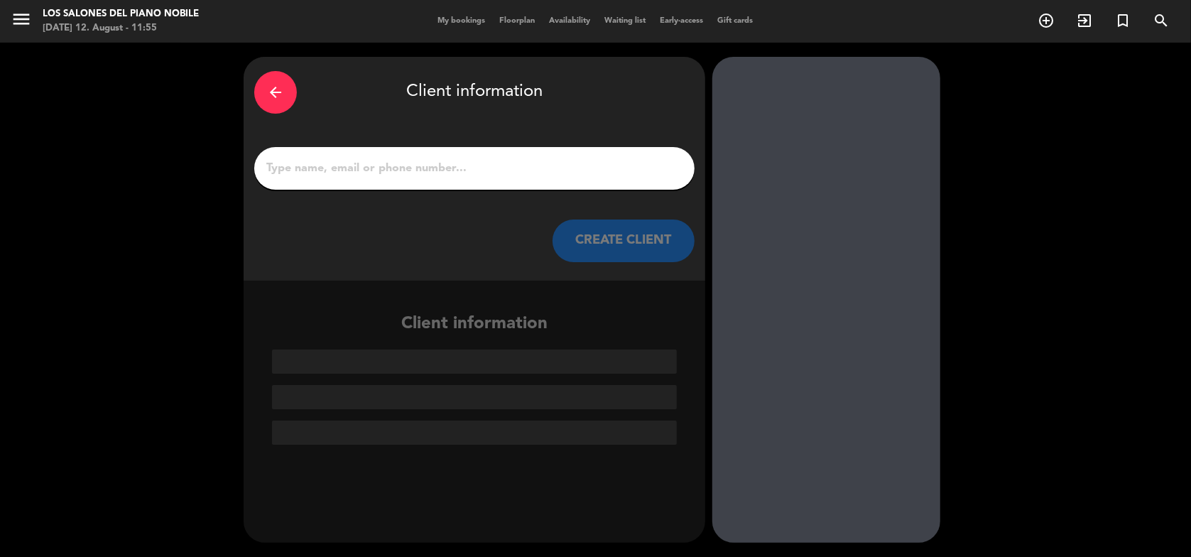
click at [514, 175] on input "1" at bounding box center [474, 168] width 419 height 20
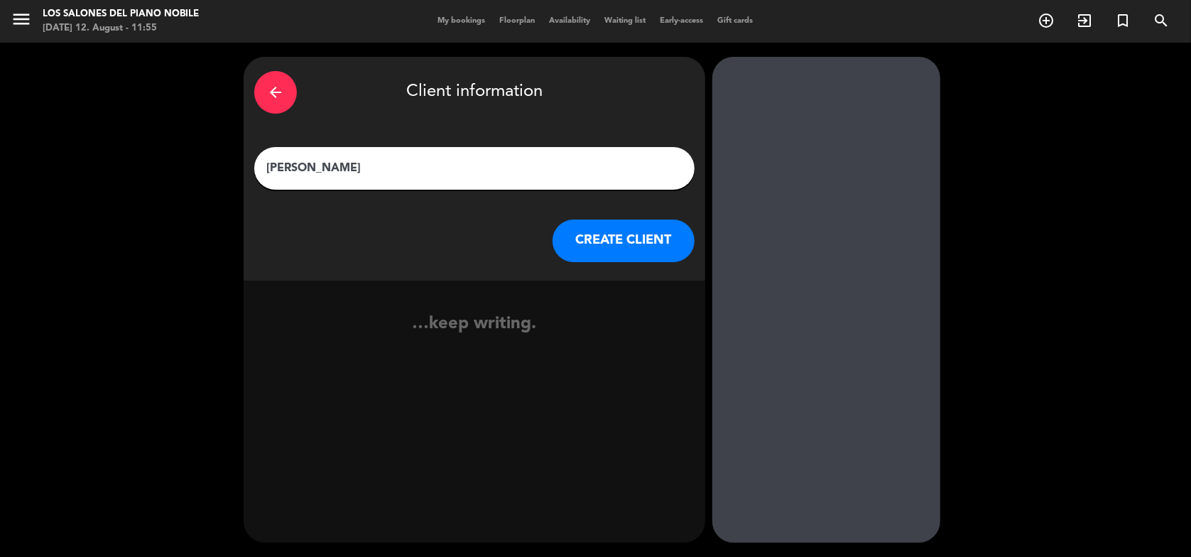
type input "[PERSON_NAME]"
click at [601, 240] on button "CREATE CLIENT" at bounding box center [624, 240] width 142 height 43
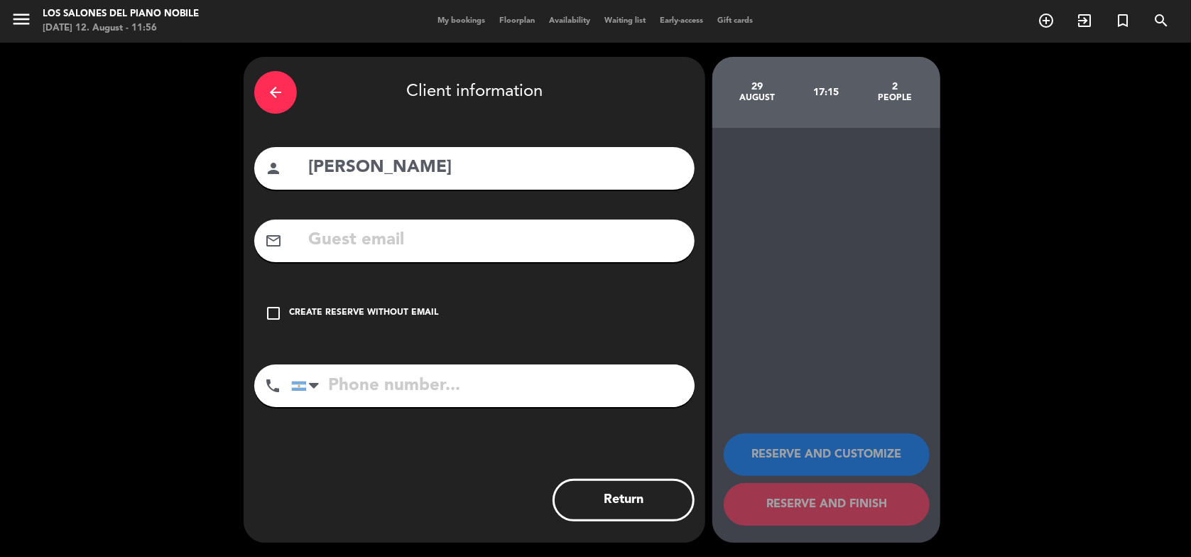
click at [273, 308] on icon "check_box_outline_blank" at bounding box center [273, 313] width 17 height 17
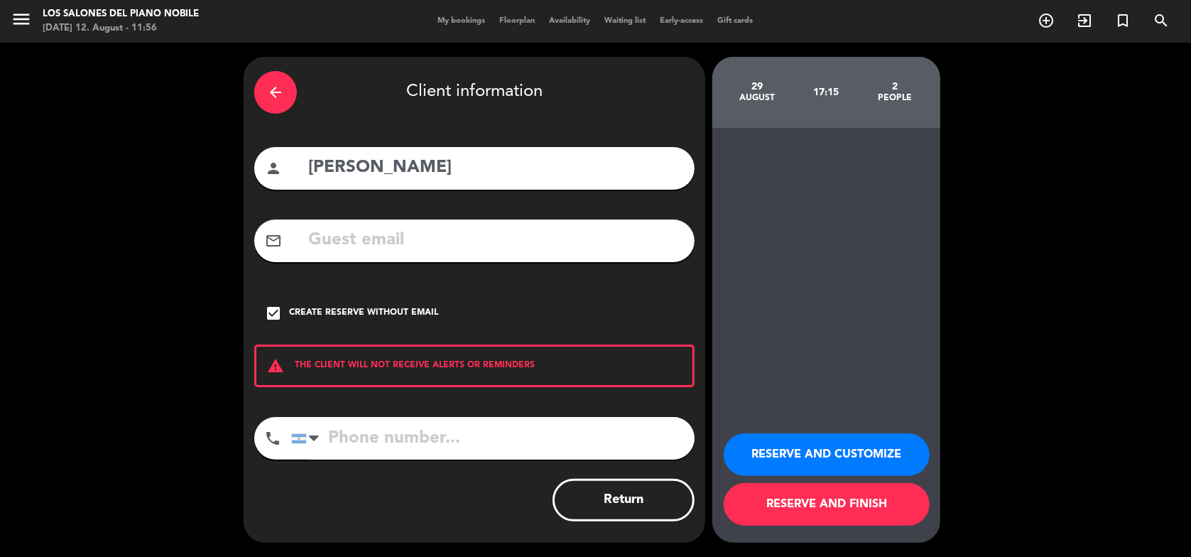
click at [785, 467] on button "RESERVE AND CUSTOMIZE" at bounding box center [827, 454] width 206 height 43
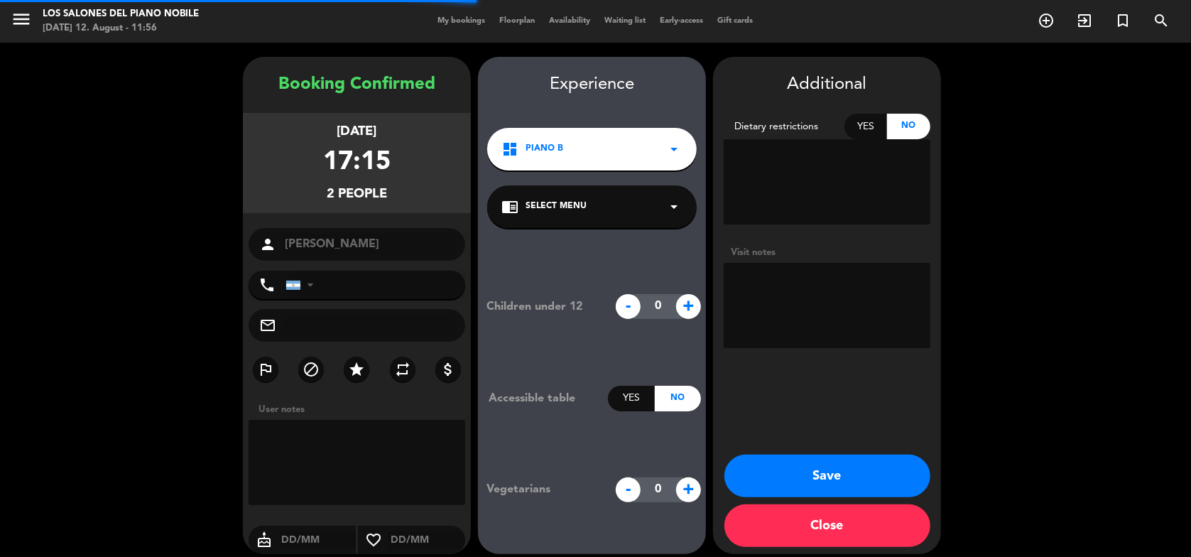
scroll to position [11, 0]
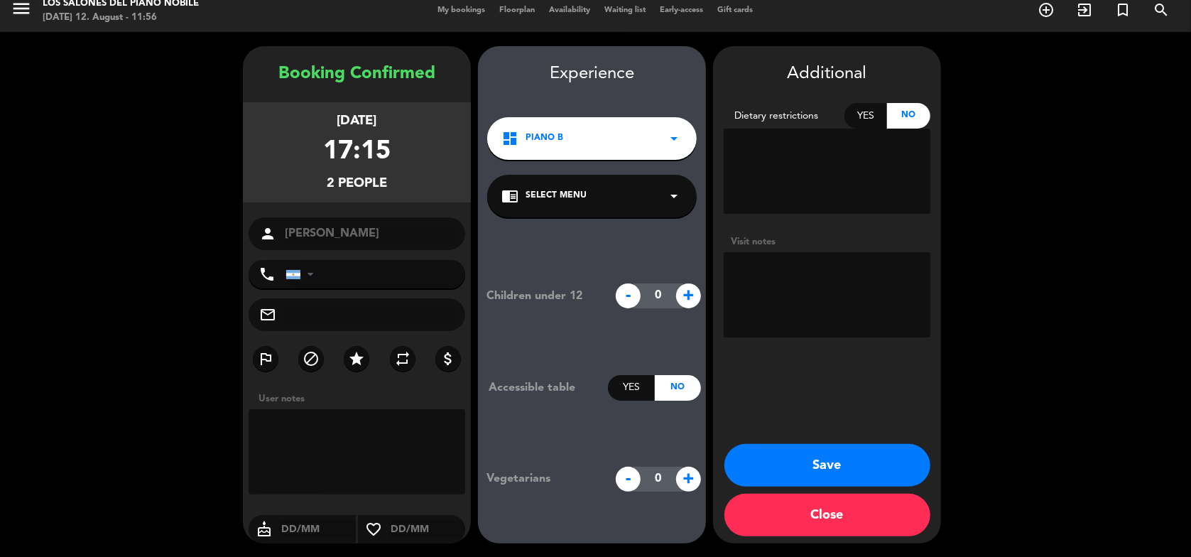
click at [795, 295] on textarea at bounding box center [827, 294] width 207 height 85
click at [758, 272] on textarea at bounding box center [827, 294] width 207 height 85
paste textarea "PBWV 8HFM"
type textarea "PBWV 8HFM"
click at [790, 469] on button "Save" at bounding box center [827, 465] width 206 height 43
